Goal: Information Seeking & Learning: Learn about a topic

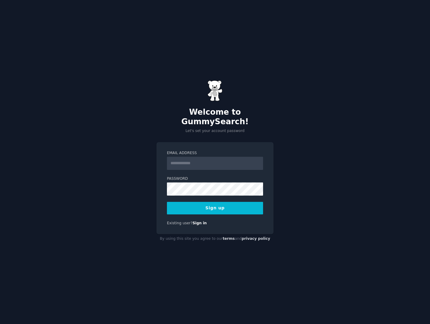
click at [199, 161] on input "Email Address" at bounding box center [215, 163] width 96 height 13
type input "**********"
drag, startPoint x: 203, startPoint y: 205, endPoint x: 179, endPoint y: 205, distance: 24.2
click at [203, 205] on button "Sign up" at bounding box center [215, 208] width 96 height 13
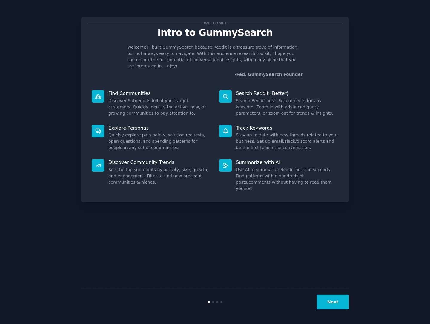
click at [372, 82] on div "Welcome! Intro to GummySearch Welcome! I built GummySearch because Reddit is a …" at bounding box center [214, 161] width 413 height 307
click at [335, 302] on button "Next" at bounding box center [333, 302] width 32 height 15
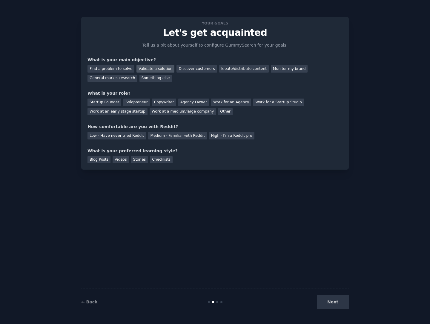
click at [147, 69] on div "Validate a solution" at bounding box center [155, 68] width 38 height 7
click at [182, 68] on div "Discover customers" at bounding box center [196, 68] width 40 height 7
click at [103, 80] on div "General market research" at bounding box center [112, 78] width 50 height 7
click at [192, 67] on div "Discover customers" at bounding box center [196, 68] width 40 height 7
click at [152, 68] on div "Validate a solution" at bounding box center [155, 68] width 38 height 7
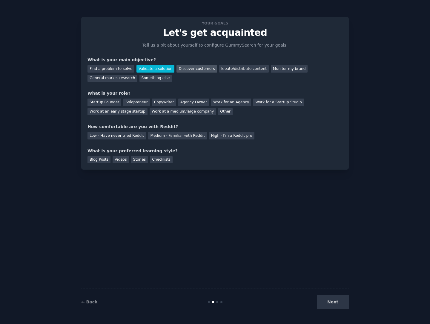
click at [181, 67] on div "Discover customers" at bounding box center [196, 68] width 40 height 7
click at [104, 102] on div "Startup Founder" at bounding box center [104, 102] width 34 height 7
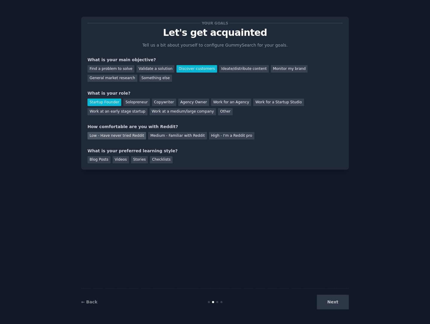
click at [101, 136] on div "Low - Have never tried Reddit" at bounding box center [116, 135] width 59 height 7
click at [118, 161] on div "Videos" at bounding box center [121, 159] width 16 height 7
click at [336, 306] on button "Next" at bounding box center [333, 302] width 32 height 15
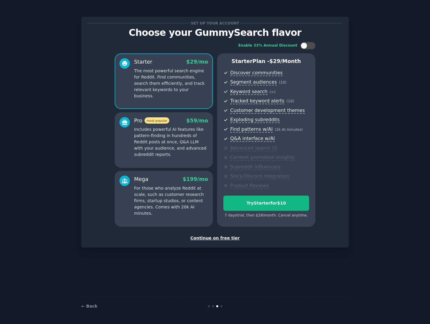
click at [212, 239] on div "Continue on free tier" at bounding box center [214, 238] width 255 height 6
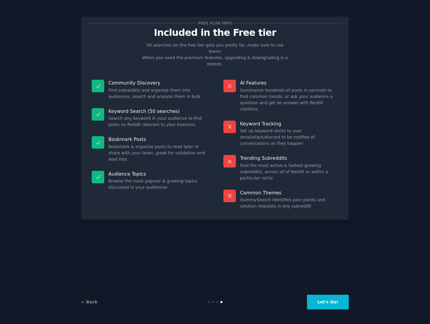
click at [334, 304] on button "Let's Go!" at bounding box center [328, 302] width 42 height 15
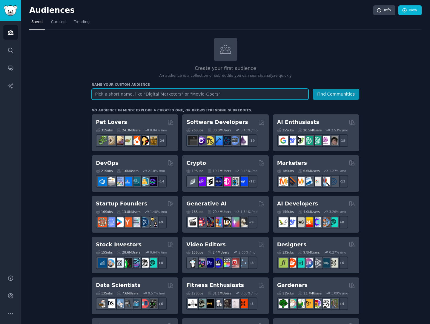
click at [209, 95] on input "text" at bounding box center [200, 94] width 217 height 11
type input "how do i get help negotiating costs of college education with colleges"
click at [313, 89] on button "Find Communities" at bounding box center [336, 94] width 47 height 11
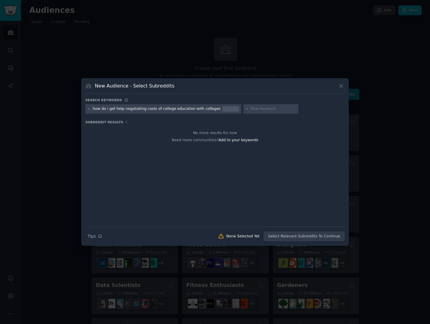
click at [222, 109] on div at bounding box center [230, 108] width 17 height 5
click at [205, 109] on div "how do i get help negotiating costs of college education with colleges" at bounding box center [157, 108] width 128 height 5
click at [251, 110] on input "text" at bounding box center [273, 108] width 45 height 5
click at [125, 108] on div "how do i get help negotiating costs of college education with colleges" at bounding box center [157, 108] width 128 height 5
click at [222, 109] on div at bounding box center [230, 108] width 17 height 5
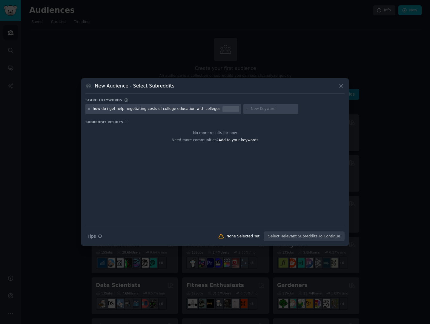
click at [213, 110] on div "how do i get help negotiating costs of college education with colleges" at bounding box center [163, 109] width 156 height 10
click at [88, 109] on icon at bounding box center [88, 108] width 3 height 3
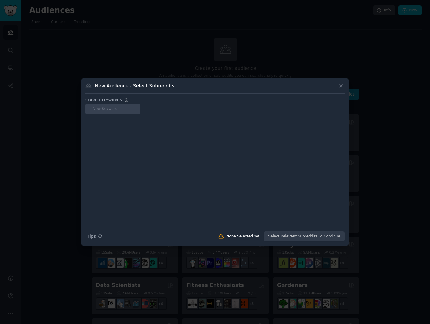
click at [124, 109] on input "text" at bounding box center [115, 108] width 45 height 5
click at [342, 87] on icon at bounding box center [340, 85] width 3 height 3
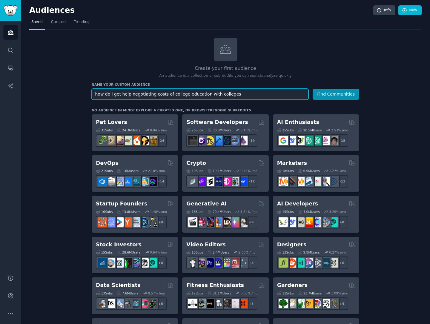
click at [236, 94] on input "how do i get help negotiating costs of college education with colleges" at bounding box center [200, 94] width 217 height 11
type input "how do i get help negotiating costs of college merit scholarship"
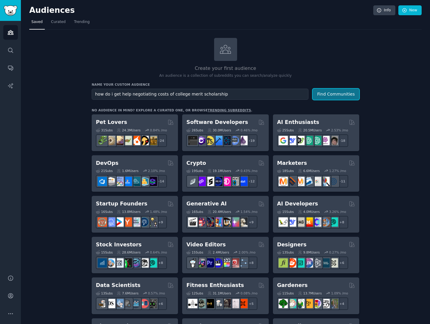
click at [334, 96] on button "Find Communities" at bounding box center [336, 94] width 47 height 11
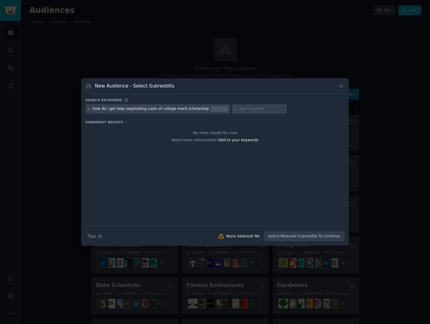
click at [89, 110] on icon at bounding box center [88, 108] width 3 height 3
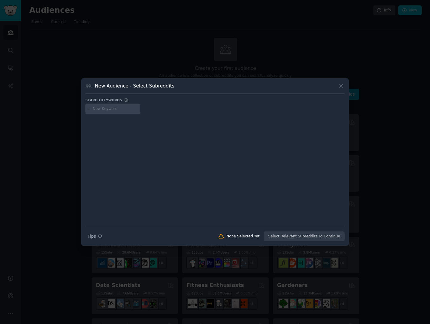
click at [107, 110] on input "text" at bounding box center [115, 108] width 45 height 5
type input "college cost"
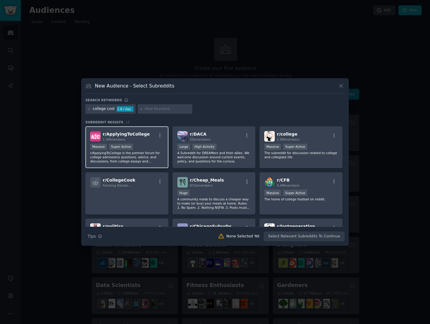
click at [128, 134] on span "r/ ApplyingToCollege" at bounding box center [126, 134] width 47 height 5
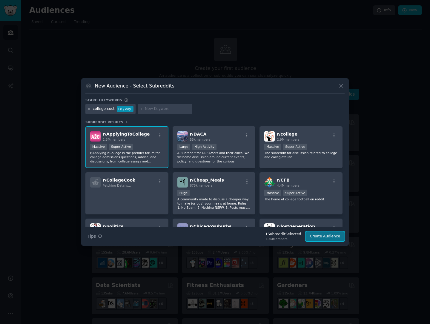
click at [322, 237] on button "Create Audience" at bounding box center [324, 236] width 39 height 10
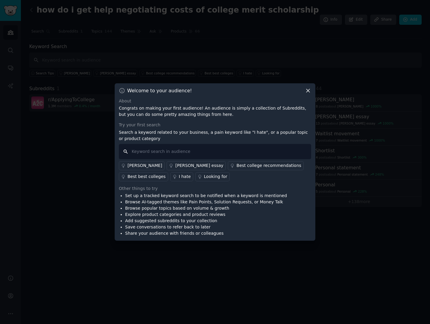
click at [145, 152] on input "text" at bounding box center [215, 151] width 192 height 15
type input "reduce cost"
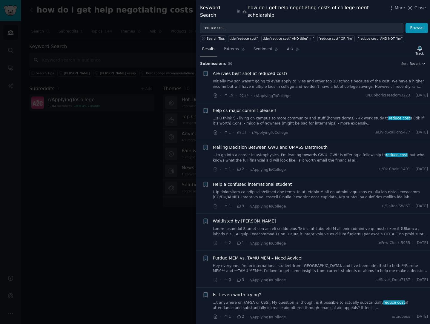
click at [310, 300] on link "...t anywhere on FAFSA or CSS). My question is, though, is it possible to actua…" at bounding box center [320, 305] width 215 height 10
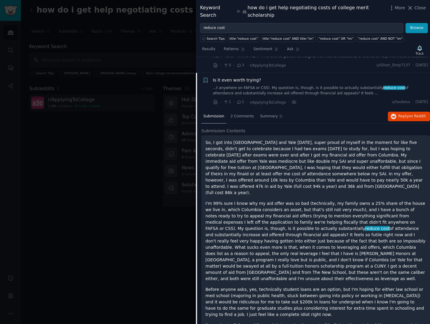
scroll to position [214, 0]
drag, startPoint x: 241, startPoint y: 110, endPoint x: 245, endPoint y: 114, distance: 5.3
click at [241, 114] on span "2 Comments" at bounding box center [241, 116] width 23 height 5
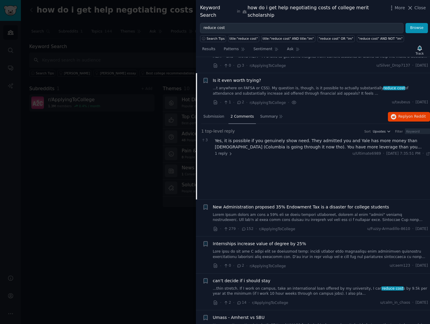
click at [390, 139] on div "Yes, it is possible if you genuinely show need. They admitted you and Yale has …" at bounding box center [322, 144] width 215 height 13
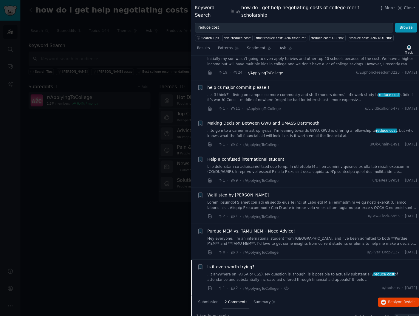
scroll to position [0, 0]
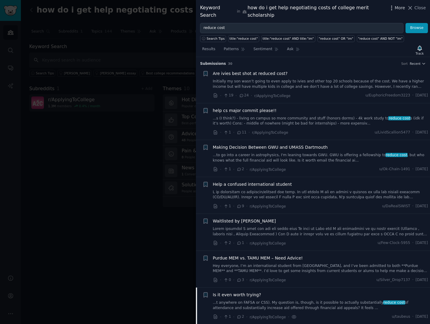
click at [399, 9] on span "More" at bounding box center [400, 8] width 10 height 6
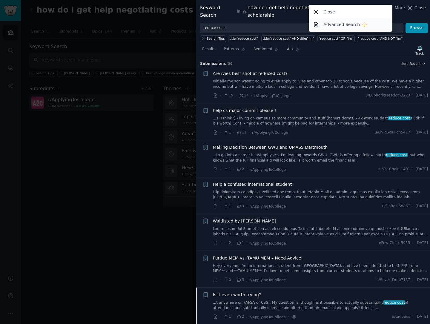
click at [350, 26] on p "Advanced Search" at bounding box center [341, 24] width 36 height 6
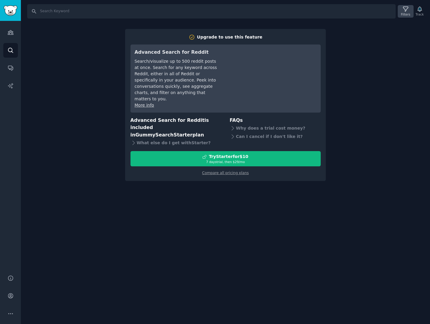
click at [405, 11] on icon at bounding box center [405, 9] width 6 height 6
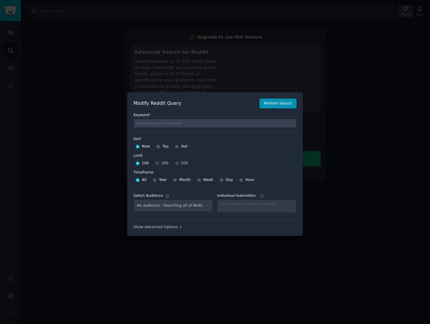
select select "830389960d"
click at [157, 146] on input "Top" at bounding box center [158, 146] width 4 height 4
radio input "true"
click at [176, 163] on div "100 200 500" at bounding box center [214, 164] width 163 height 10
click at [175, 163] on div "100 200 500" at bounding box center [214, 164] width 163 height 10
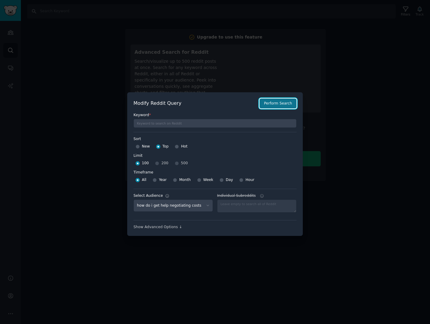
click at [281, 105] on button "Perform Search" at bounding box center [277, 104] width 37 height 10
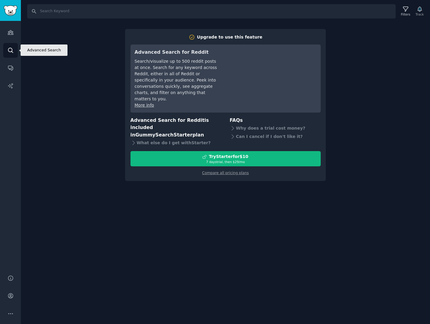
click at [10, 50] on icon "Sidebar" at bounding box center [10, 50] width 6 height 6
